Goal: Complete application form

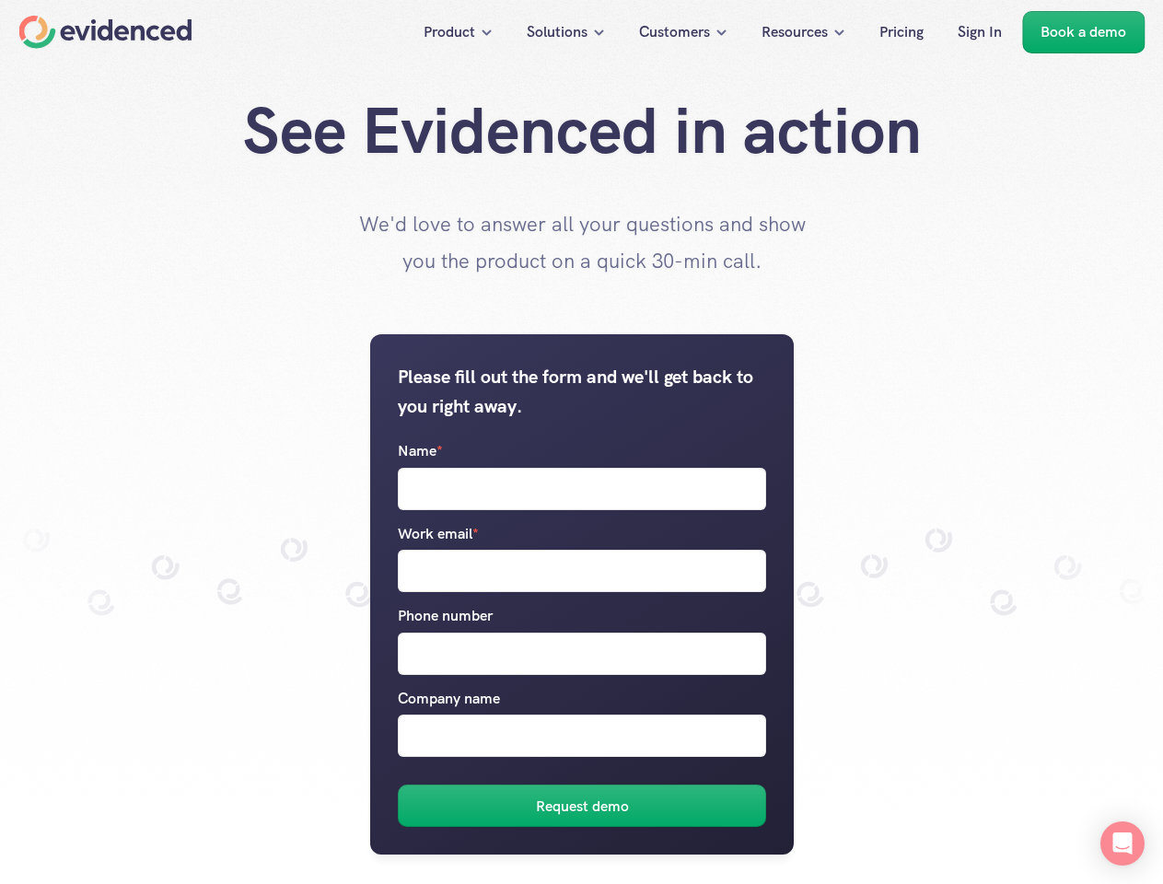
click at [581, 442] on label "Name *" at bounding box center [582, 474] width 368 height 71
click at [581, 468] on input "Name *" at bounding box center [582, 489] width 368 height 42
click at [581, 442] on label "Name *" at bounding box center [582, 474] width 368 height 71
click at [581, 468] on input "Name *" at bounding box center [582, 489] width 368 height 42
click at [582, 806] on h6 "Request demo" at bounding box center [581, 807] width 93 height 24
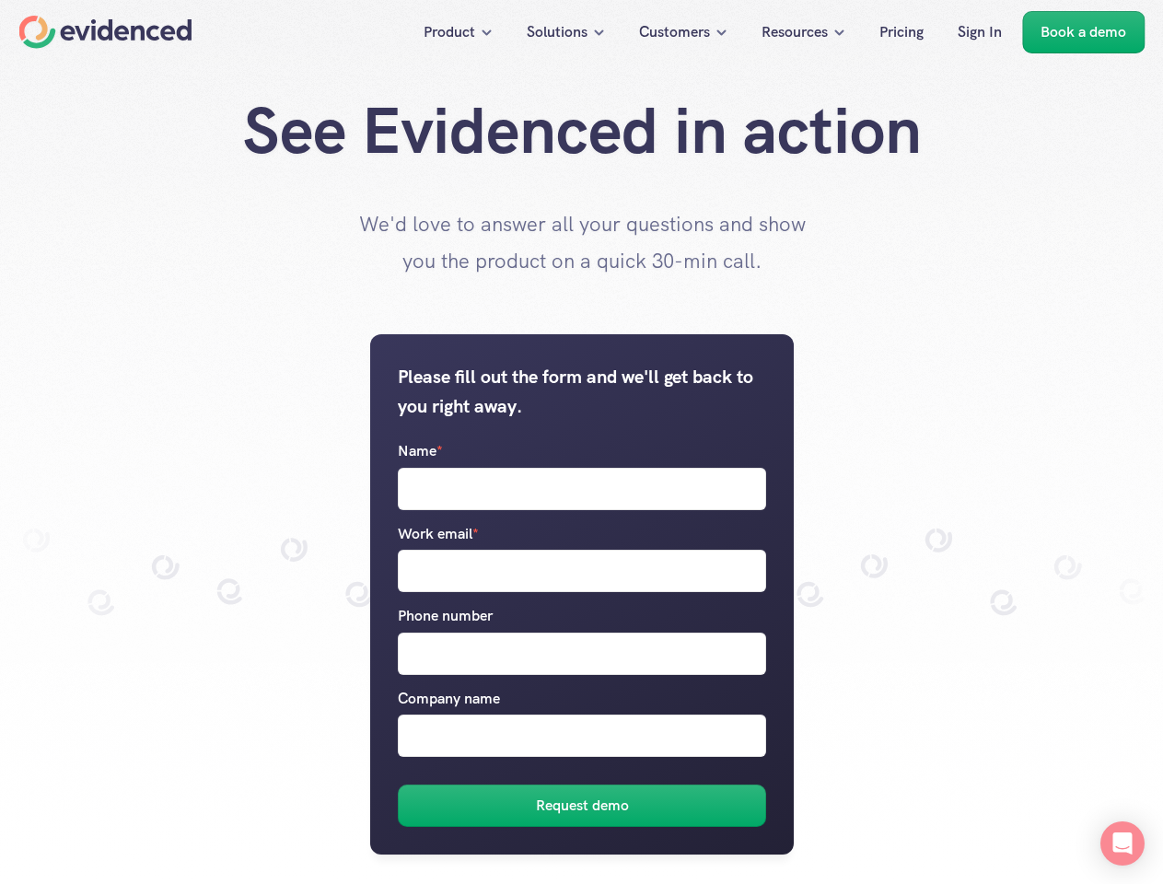
click at [1122, 843] on icon "Open Intercom Messenger" at bounding box center [1122, 843] width 19 height 22
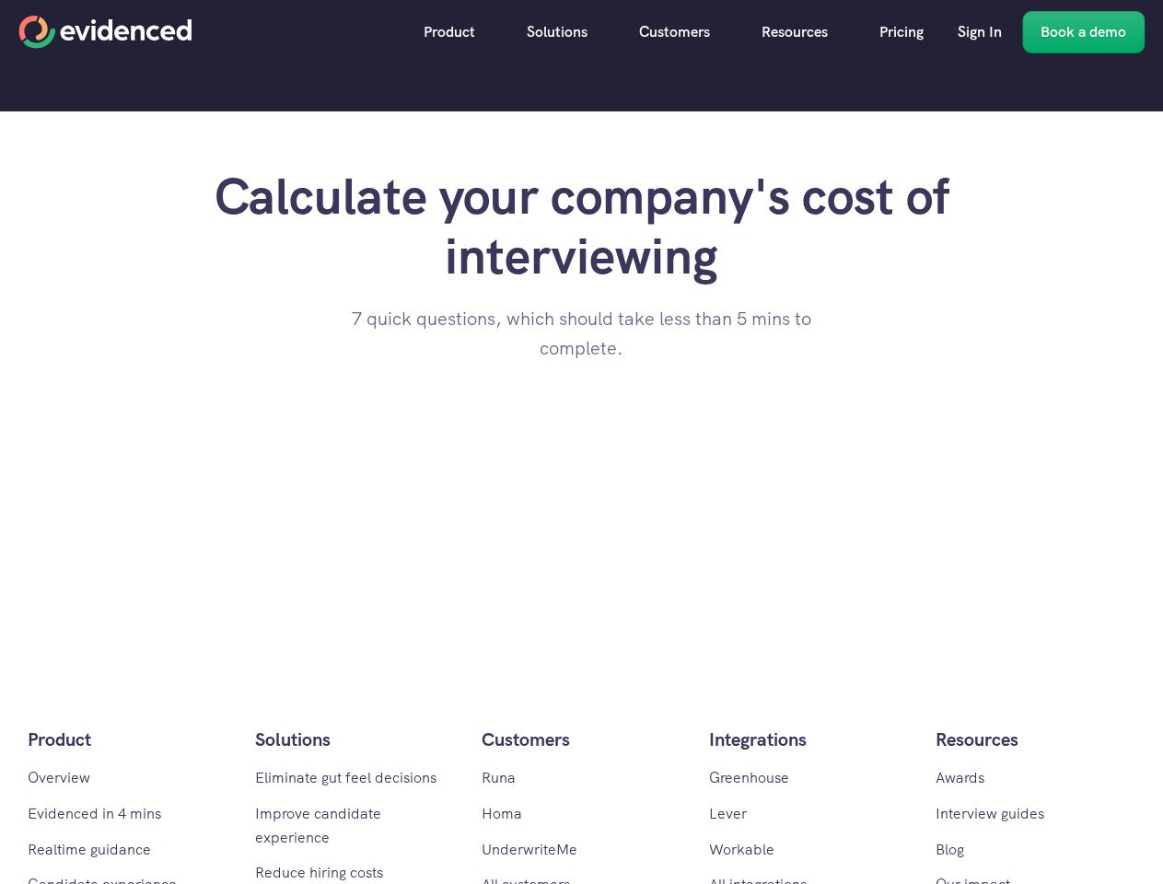
scroll to position [1274, 0]
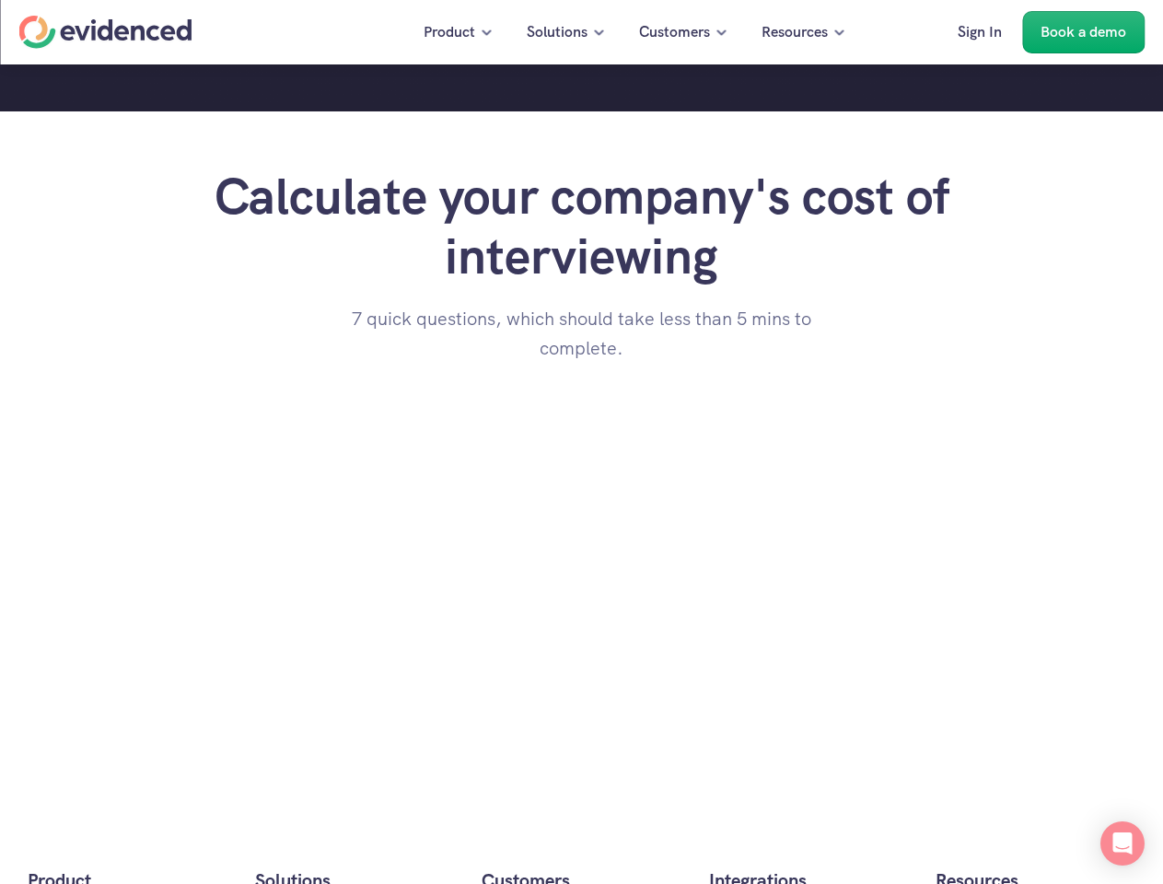
click at [1122, 843] on icon "Open Intercom Messenger" at bounding box center [1122, 843] width 19 height 22
